Goal: Check status: Check status

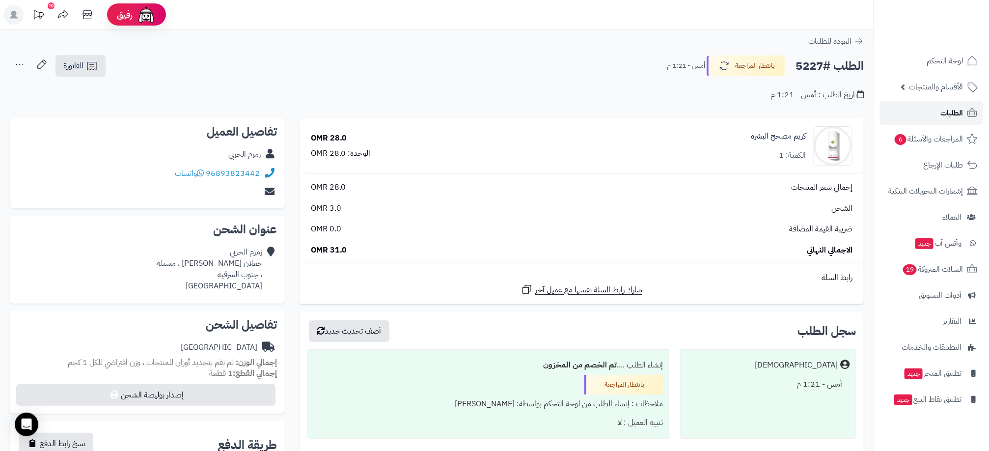
click at [964, 105] on link "الطلبات" at bounding box center [931, 113] width 103 height 24
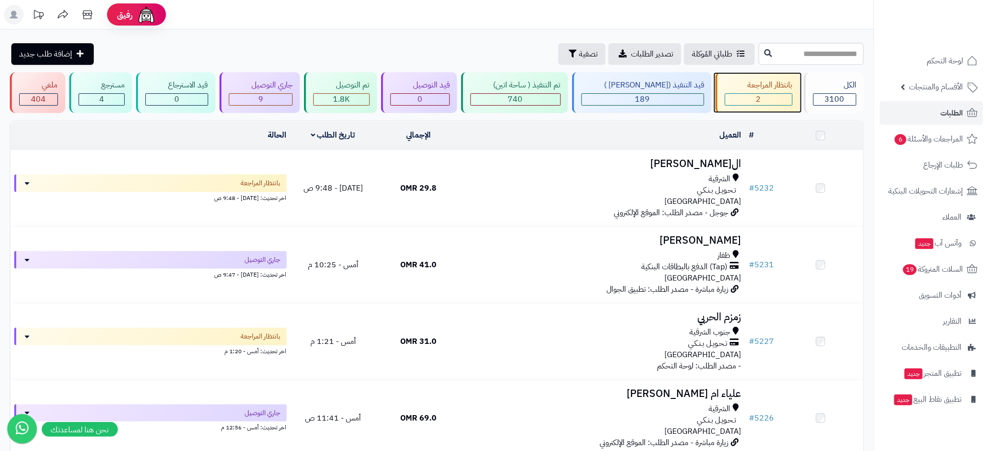
click at [762, 99] on div "2" at bounding box center [758, 99] width 67 height 11
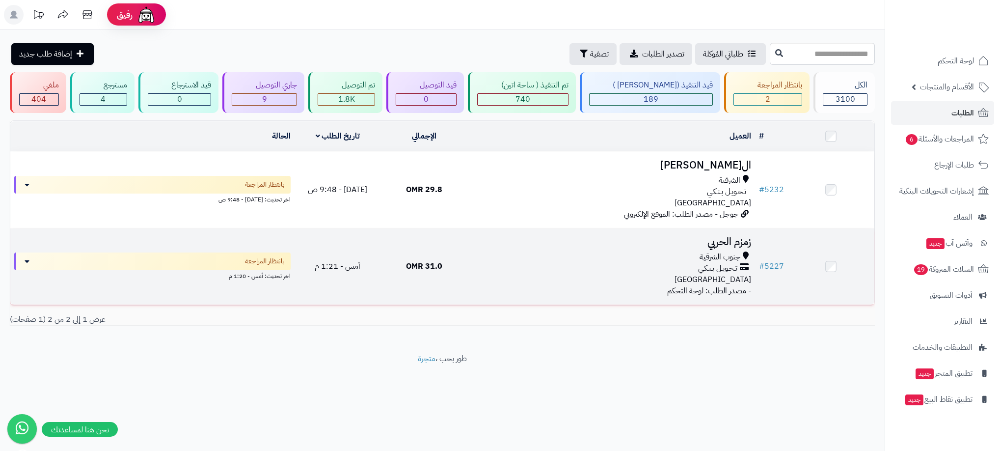
click at [523, 256] on div "جنوب الشرقية" at bounding box center [611, 256] width 280 height 11
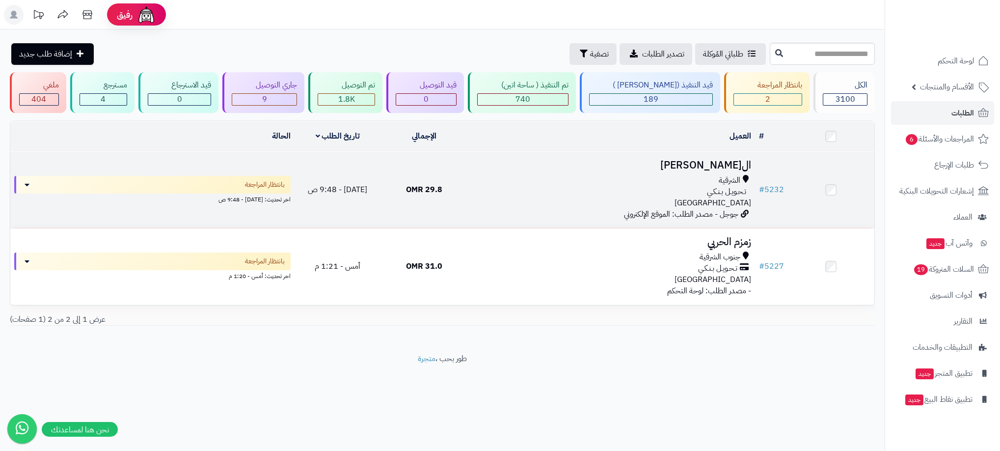
click at [632, 174] on td "الوفاء الهاشمي الشرقية تـحـويـل بـنـكـي عمان جوجل - مصدر الطلب: الموقع الإلكترو…" at bounding box center [611, 190] width 288 height 76
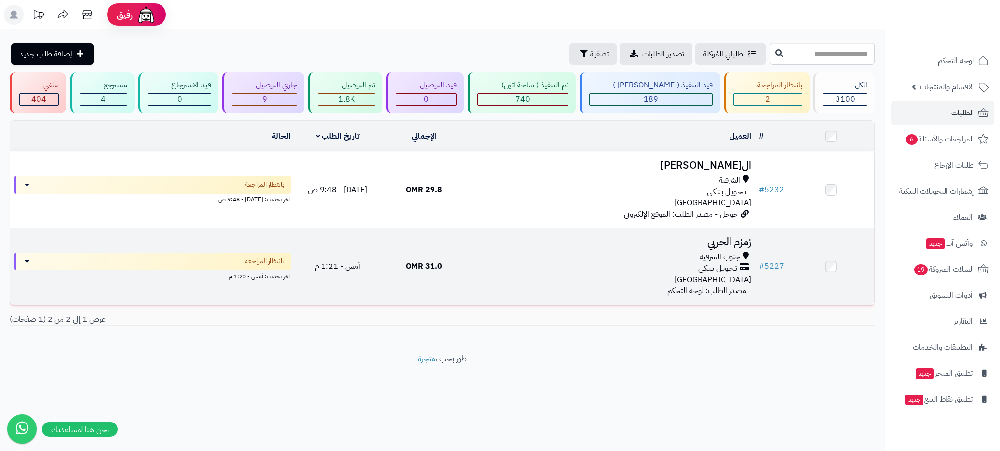
click at [574, 264] on div "تـحـويـل بـنـكـي" at bounding box center [611, 268] width 280 height 11
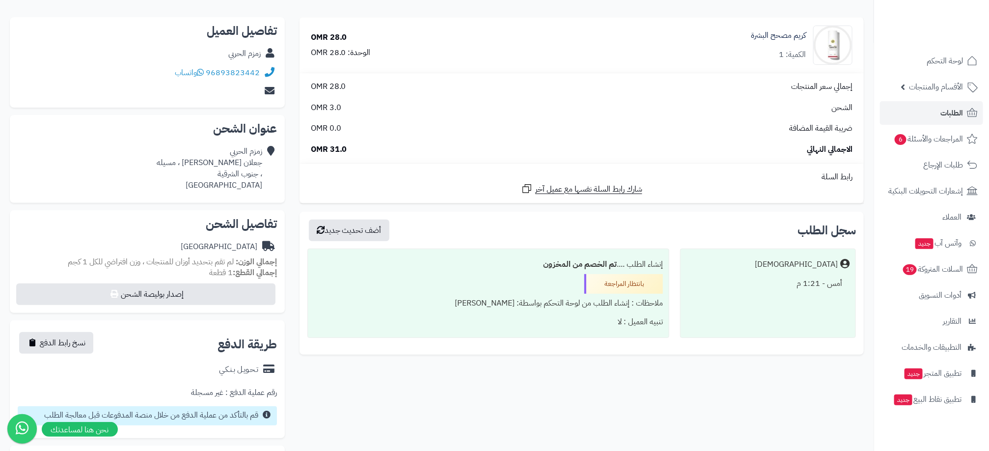
scroll to position [194, 0]
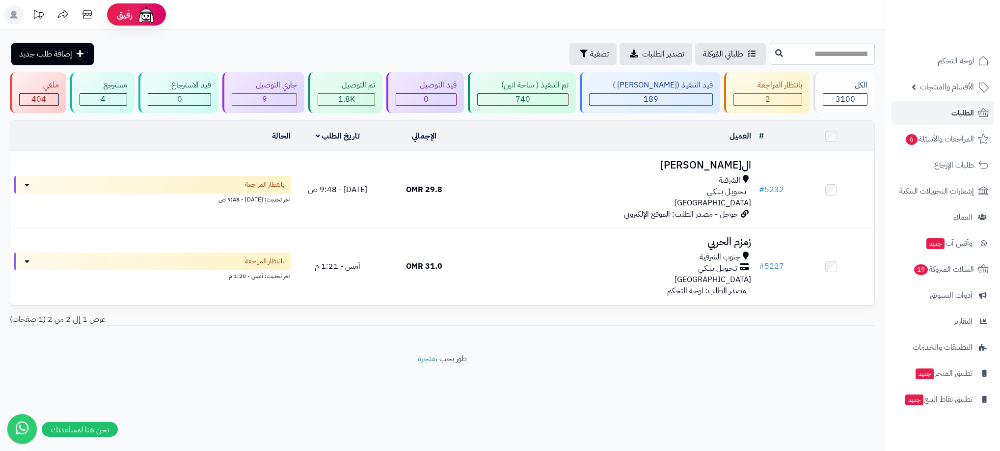
click at [765, 373] on footer "طور بحب ، متجرة" at bounding box center [442, 377] width 885 height 49
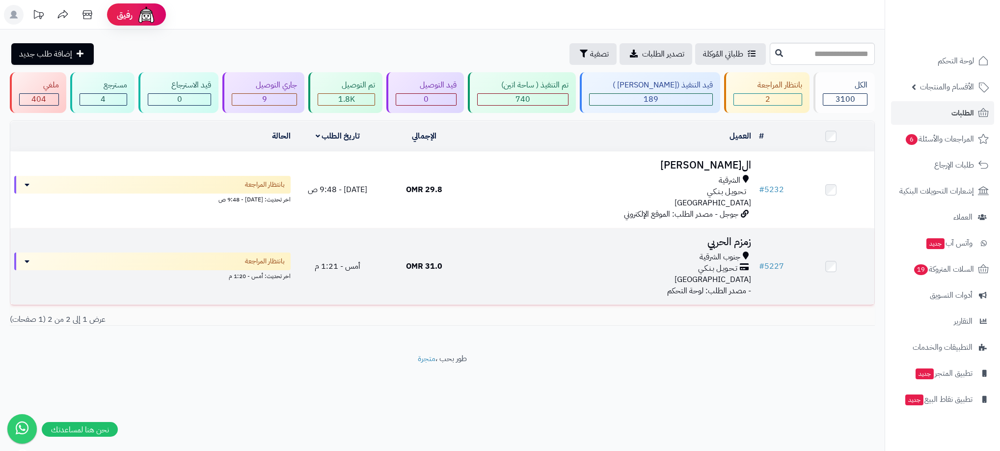
click at [609, 279] on div "جنوب الشرقية تـحـويـل بـنـكـي عمان" at bounding box center [611, 268] width 280 height 34
